Goal: Transaction & Acquisition: Purchase product/service

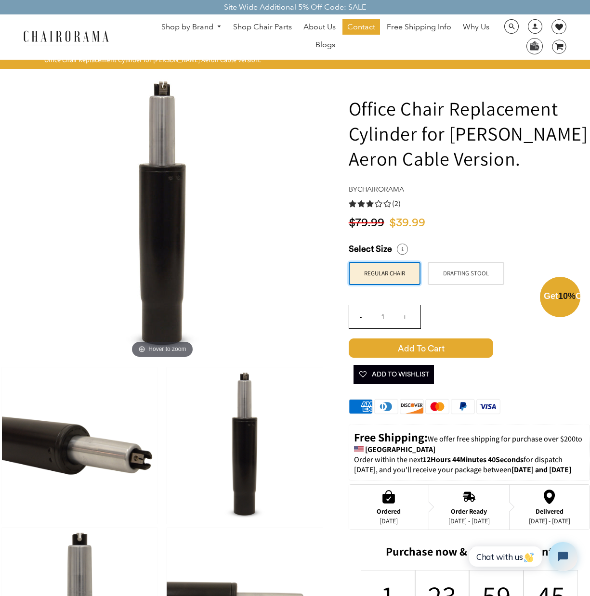
click at [495, 231] on div "Close dialog Exclusive Offer: Enjoy 10% Off! Get Your Coupon Code Now. Sign up …" at bounding box center [295, 297] width 590 height 596
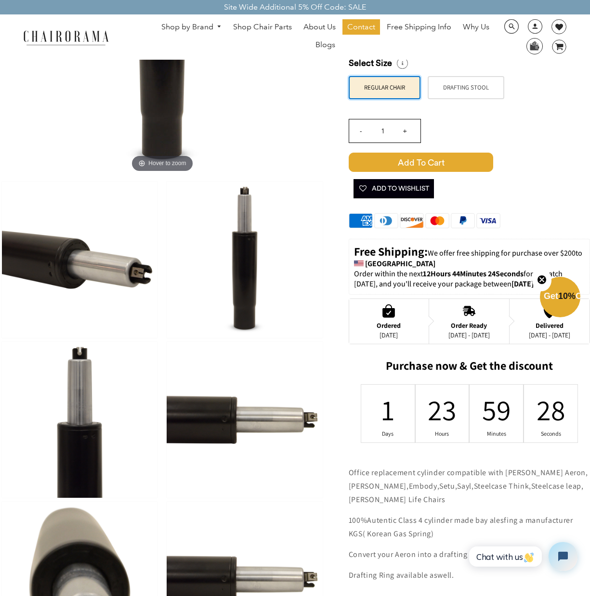
scroll to position [26, 0]
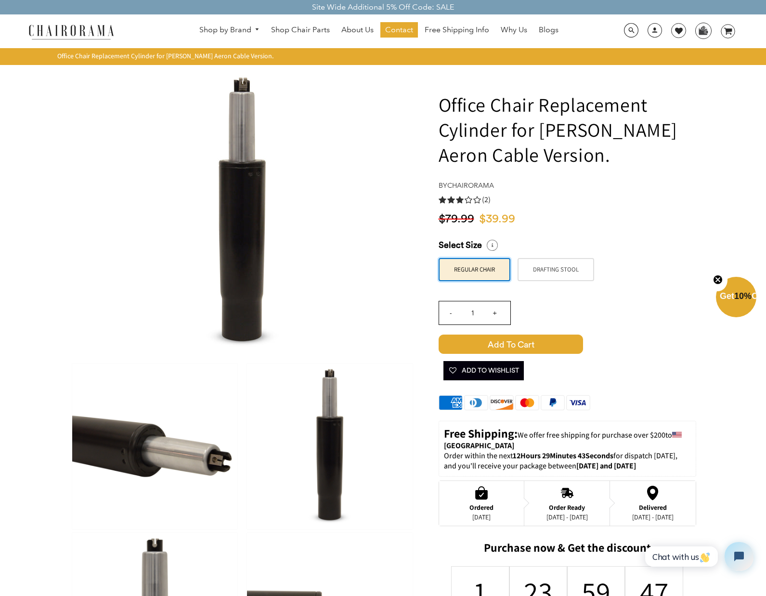
scroll to position [6, 0]
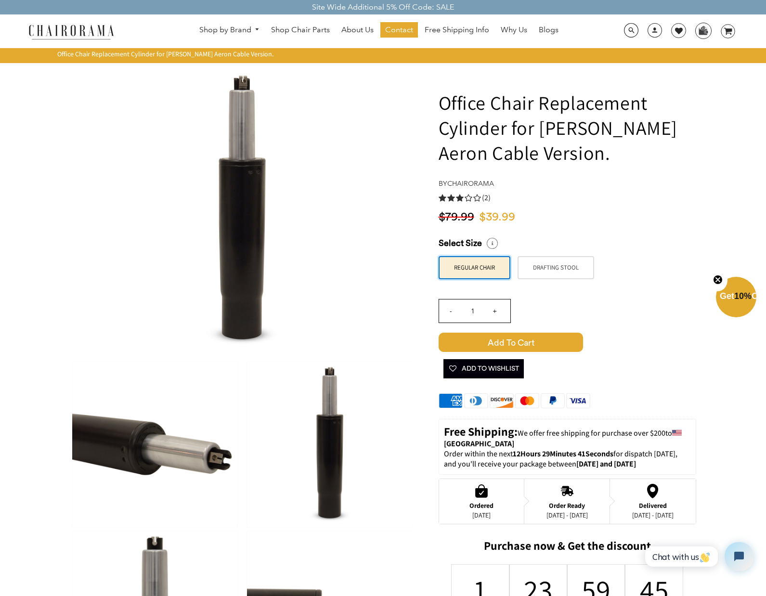
click at [462, 199] on icon "3.0 rating (2 votes)" at bounding box center [460, 198] width 8 height 8
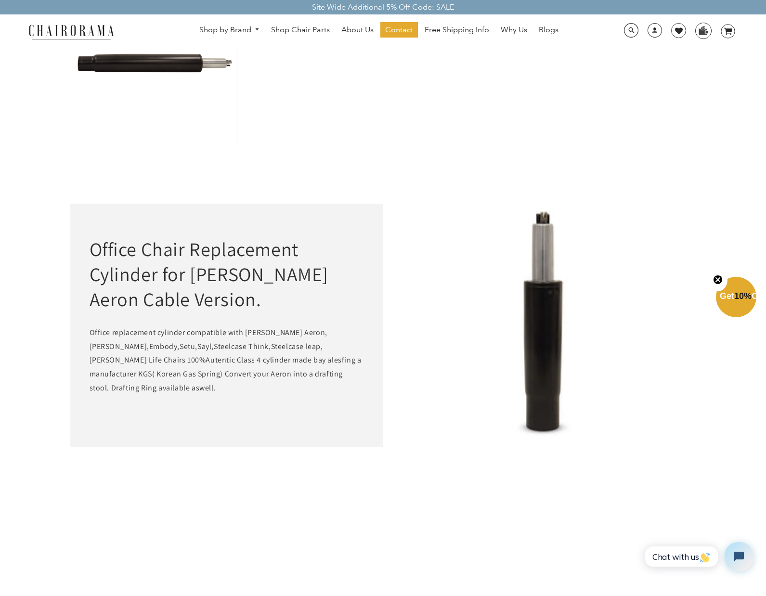
scroll to position [894, 0]
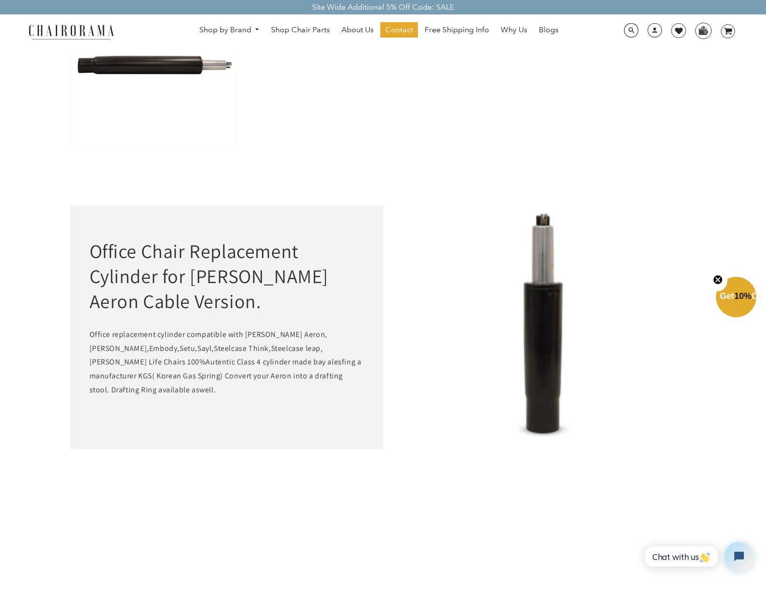
click at [734, 297] on span "10%" at bounding box center [742, 296] width 17 height 10
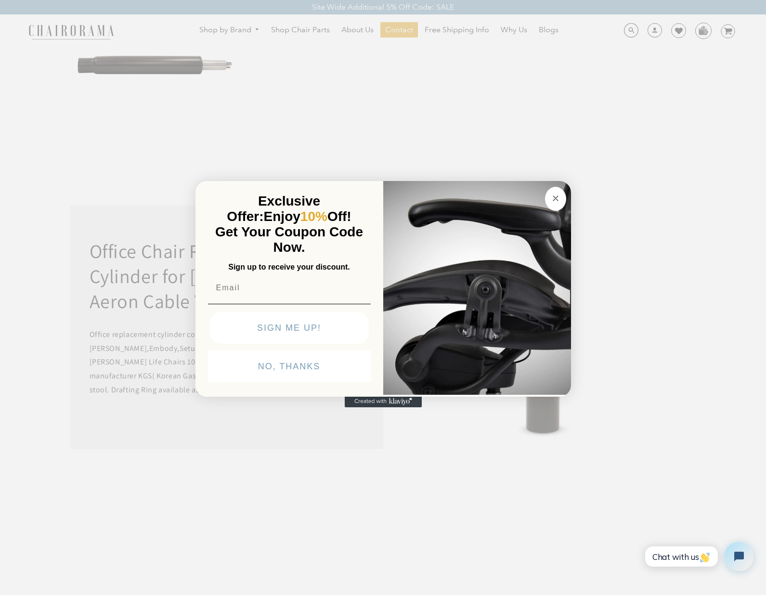
click at [556, 200] on circle "Close dialog" at bounding box center [555, 198] width 11 height 11
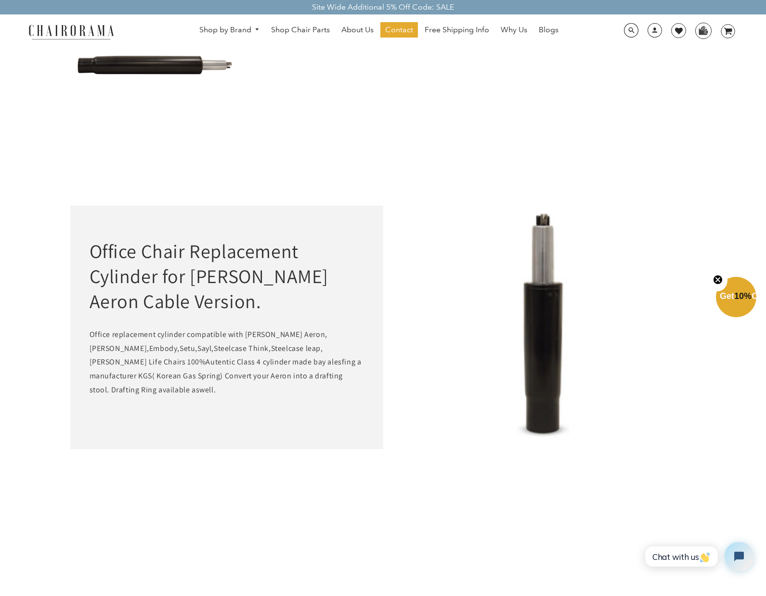
scroll to position [892, 0]
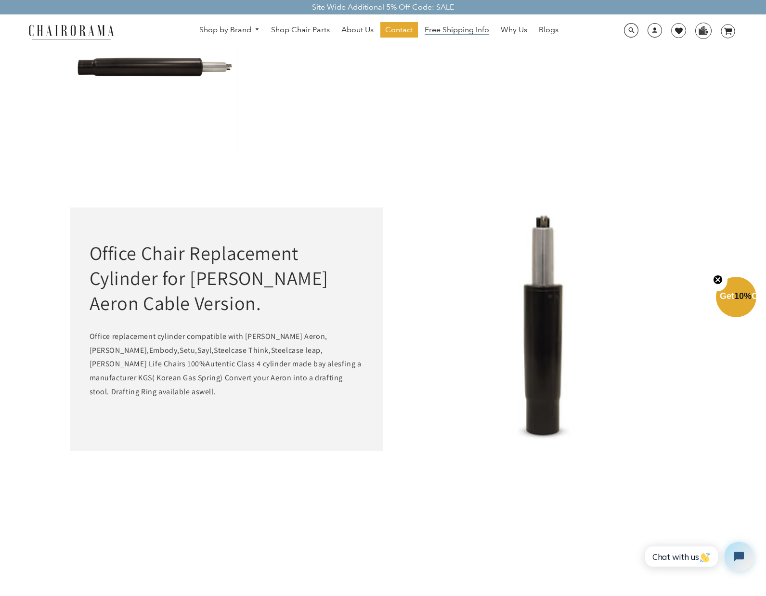
click at [461, 29] on span "Free Shipping Info" at bounding box center [456, 30] width 64 height 10
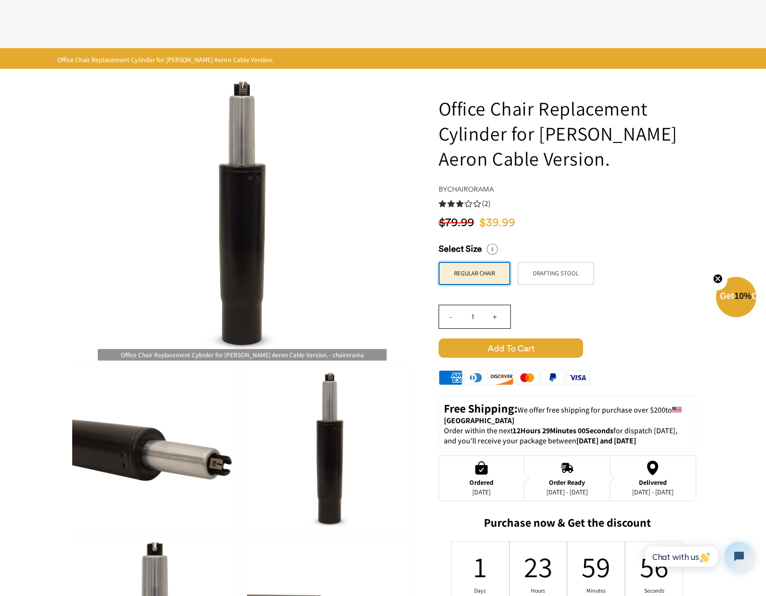
scroll to position [892, 0]
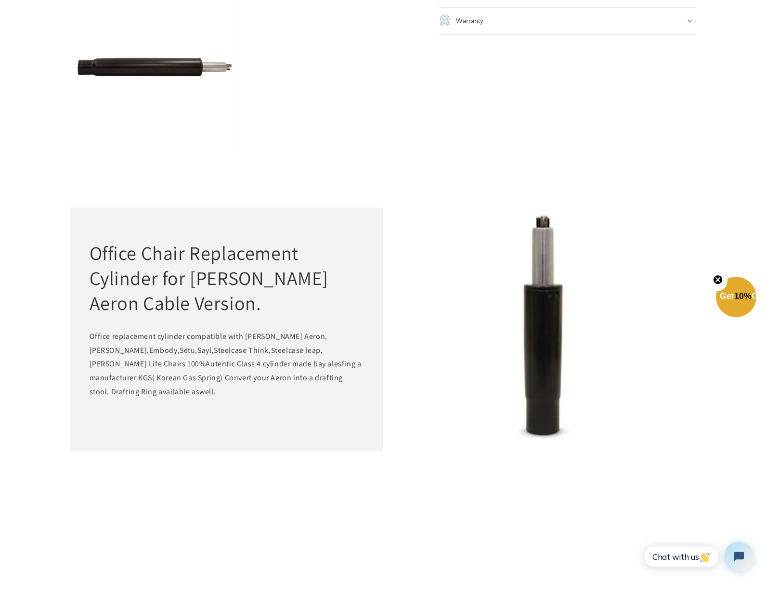
click at [171, 63] on img at bounding box center [154, 67] width 165 height 166
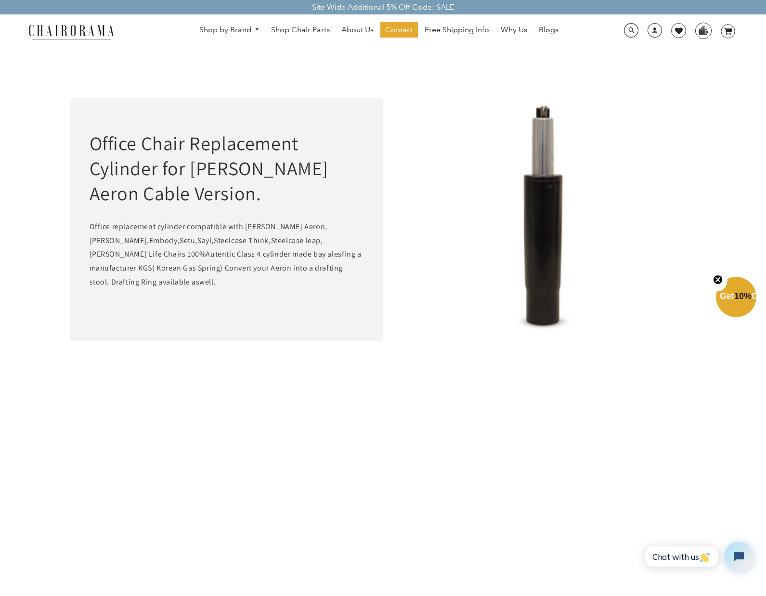
scroll to position [718, 0]
